Goal: Transaction & Acquisition: Obtain resource

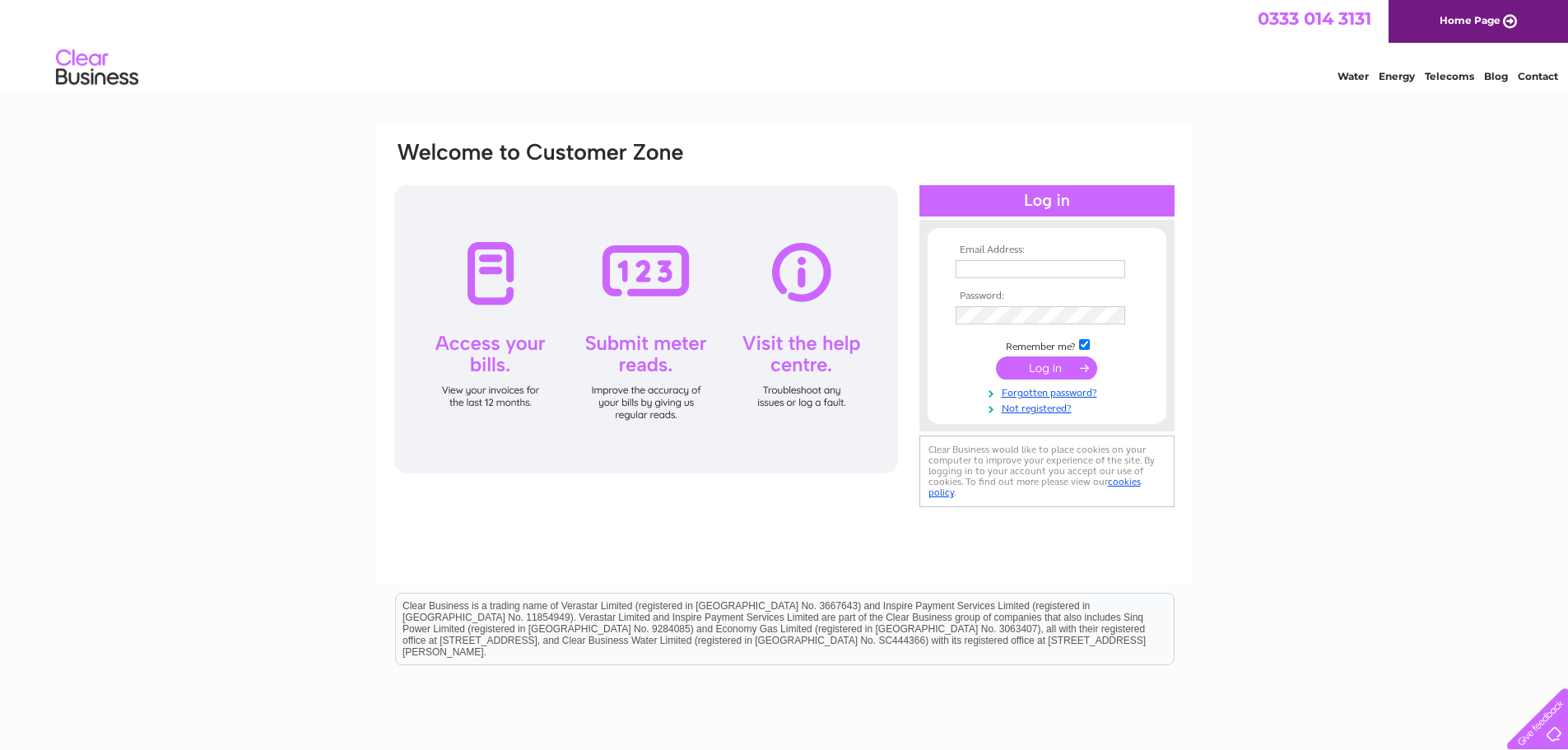
type input "viscounttextiles@btconnect.com"
click at [1048, 368] on input "submit" at bounding box center [1046, 368] width 101 height 23
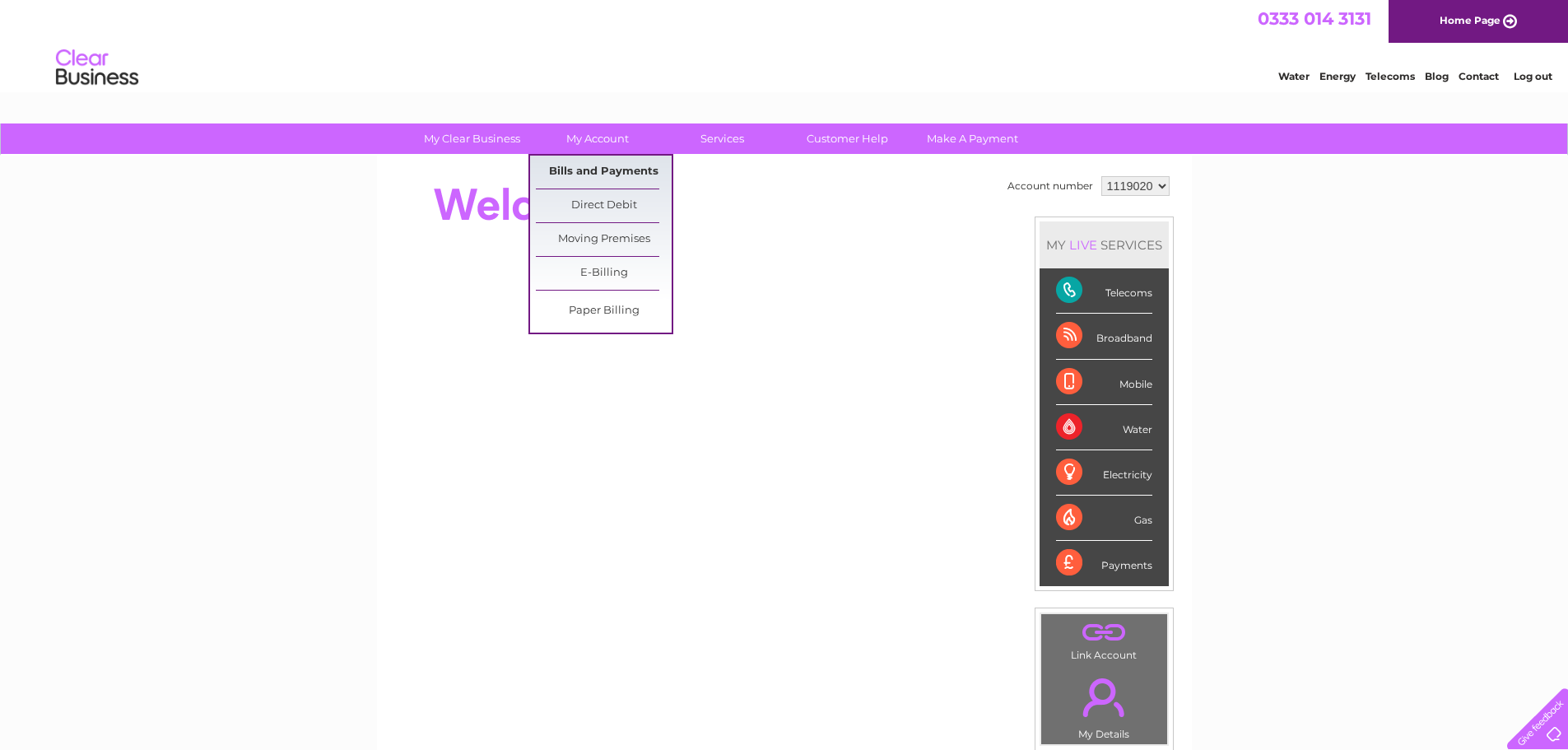
click at [565, 171] on link "Bills and Payments" at bounding box center [604, 171] width 135 height 33
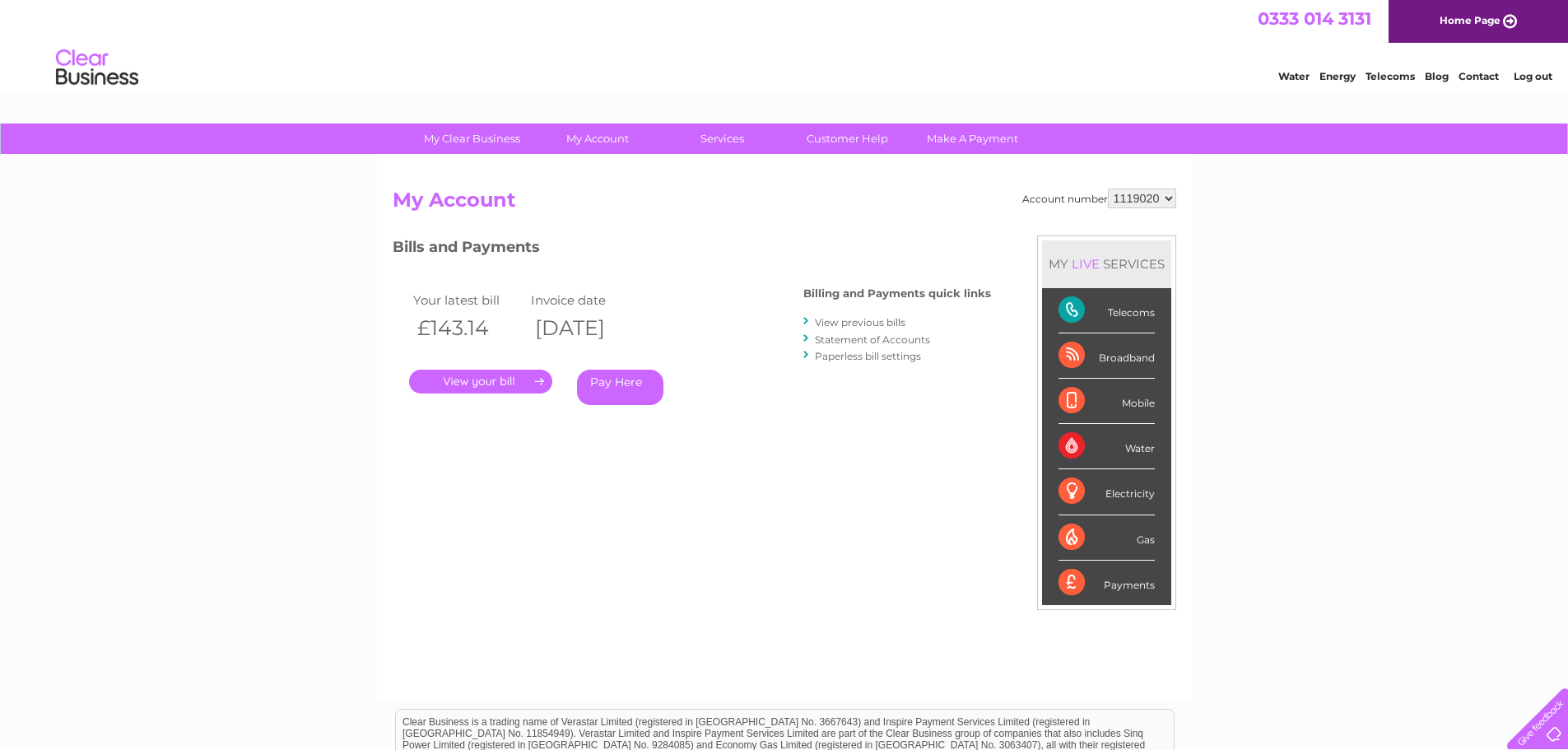
click at [460, 378] on link "." at bounding box center [480, 381] width 143 height 24
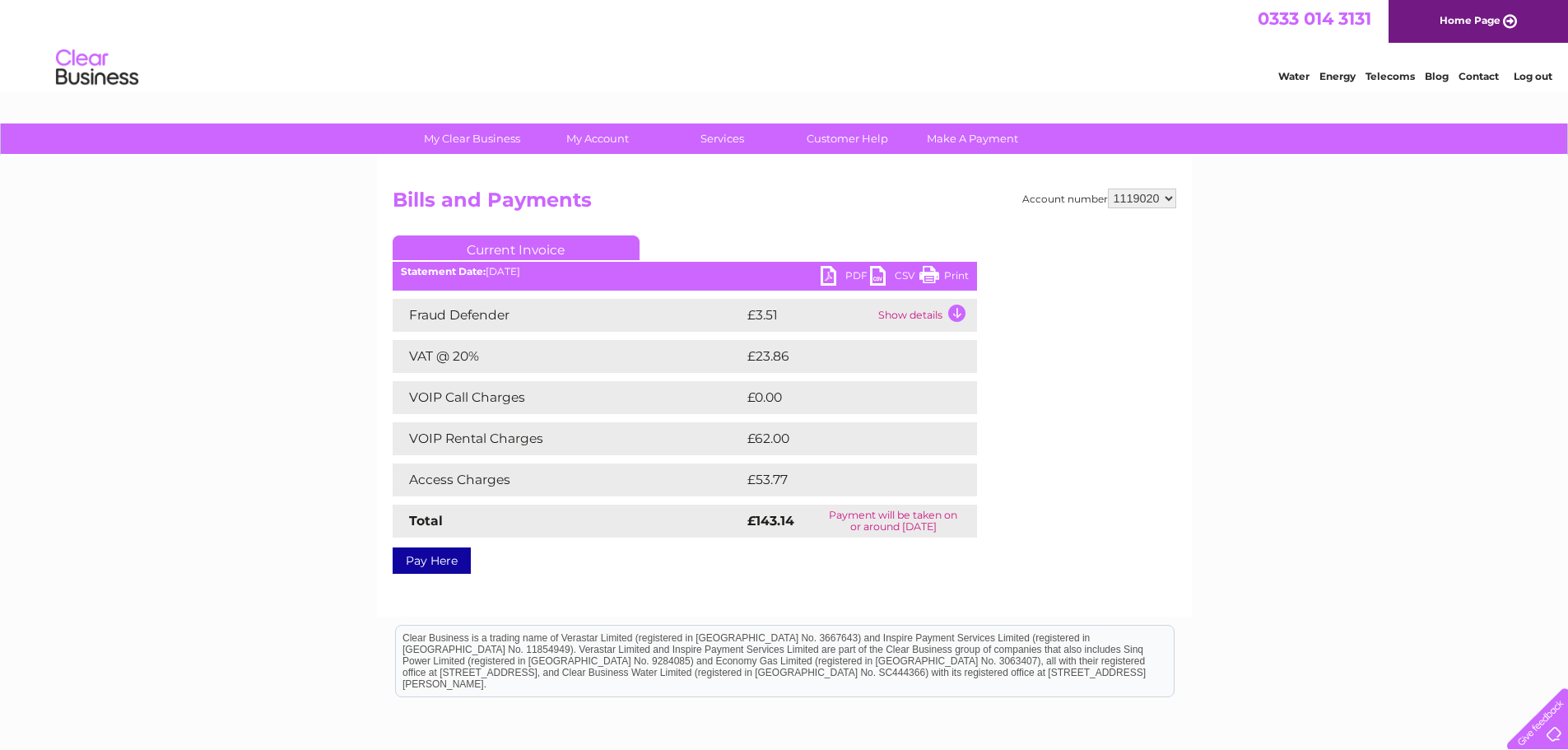
click at [841, 273] on link "PDF" at bounding box center [846, 277] width 49 height 24
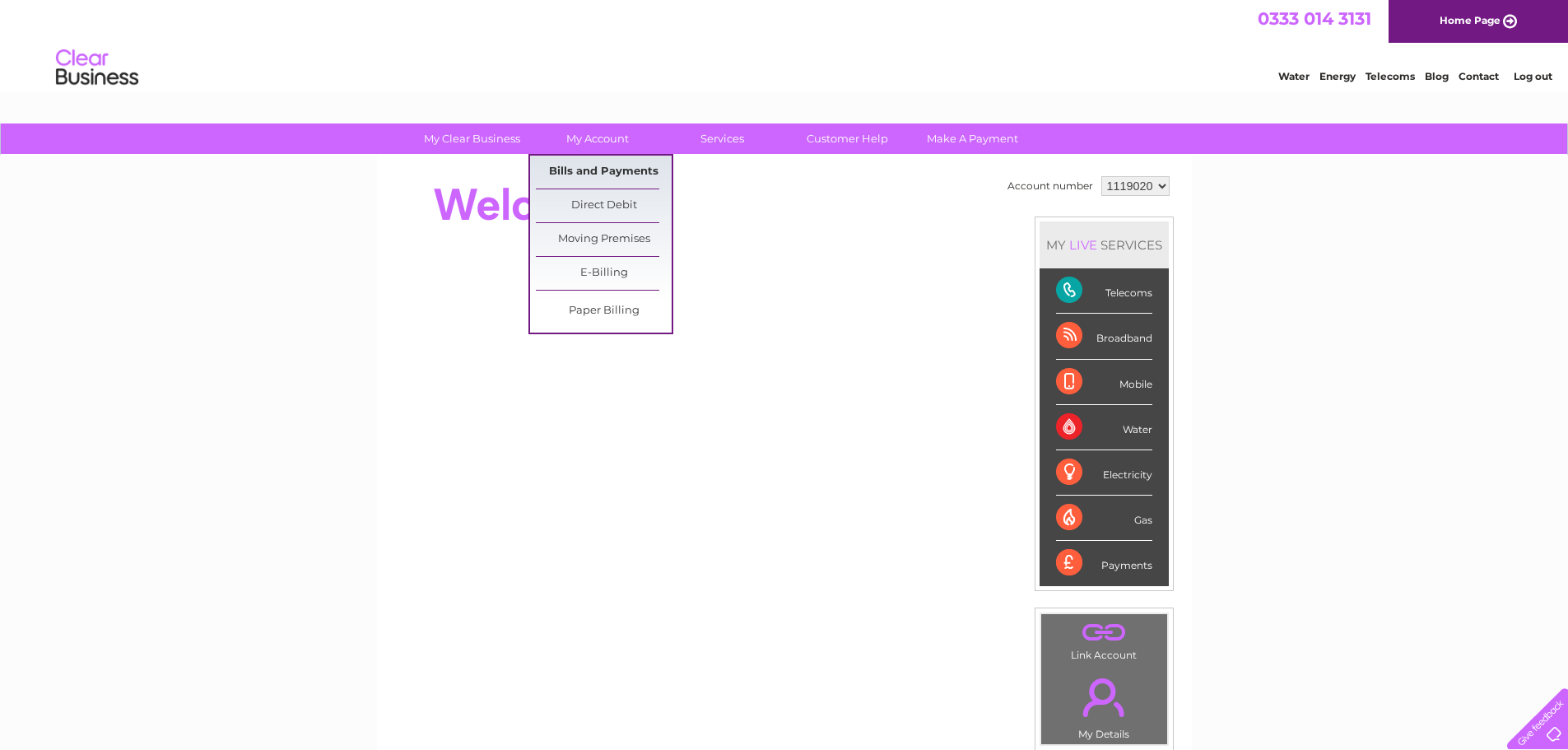
click at [570, 175] on link "Bills and Payments" at bounding box center [604, 171] width 135 height 33
